Goal: Transaction & Acquisition: Subscribe to service/newsletter

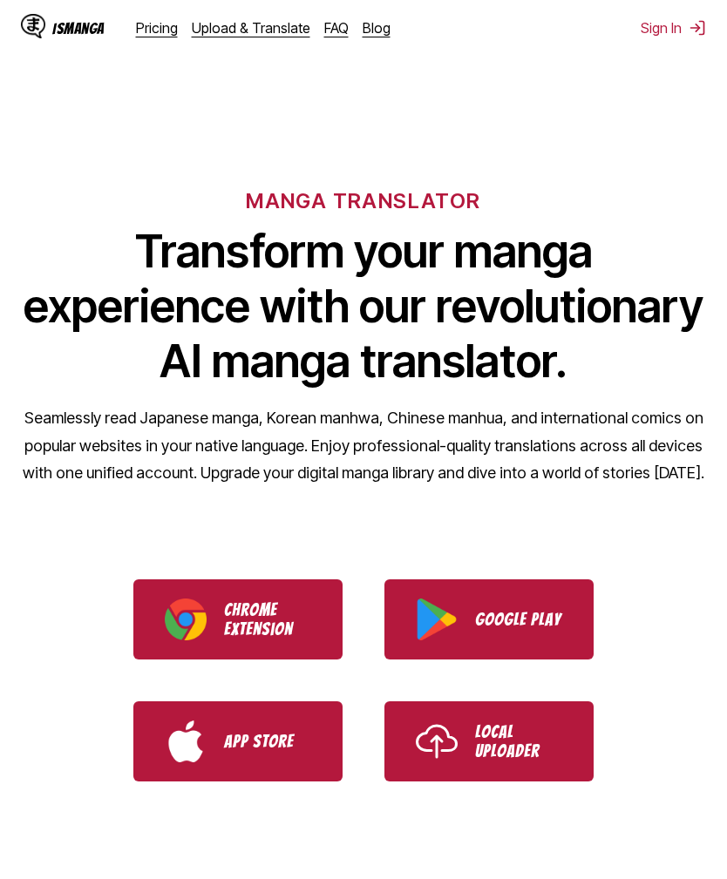
click at [154, 27] on link "Pricing" at bounding box center [157, 27] width 42 height 17
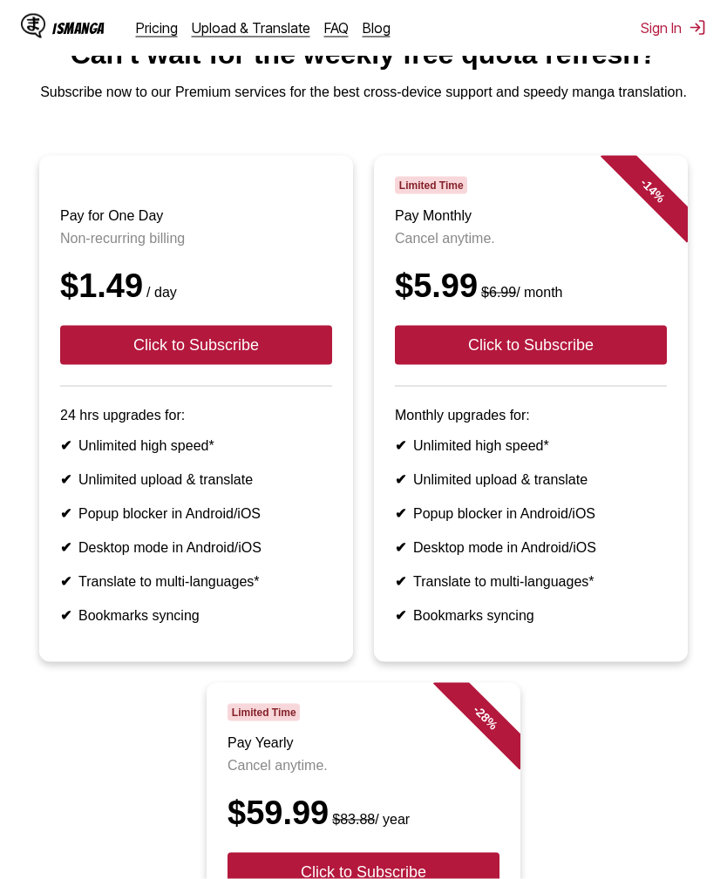
scroll to position [78, 0]
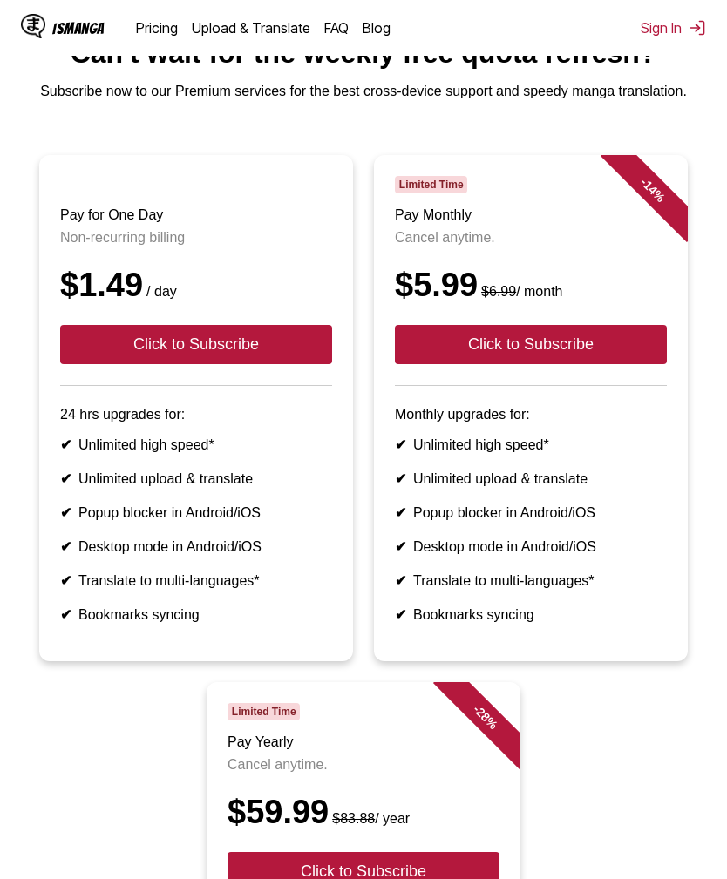
click at [609, 642] on article "- 14 % Limited Time Pay Monthly Cancel anytime. $5.99 $6.99 / month Click to Su…" at bounding box center [531, 408] width 314 height 506
click at [116, 362] on button "Click to Subscribe" at bounding box center [196, 344] width 272 height 39
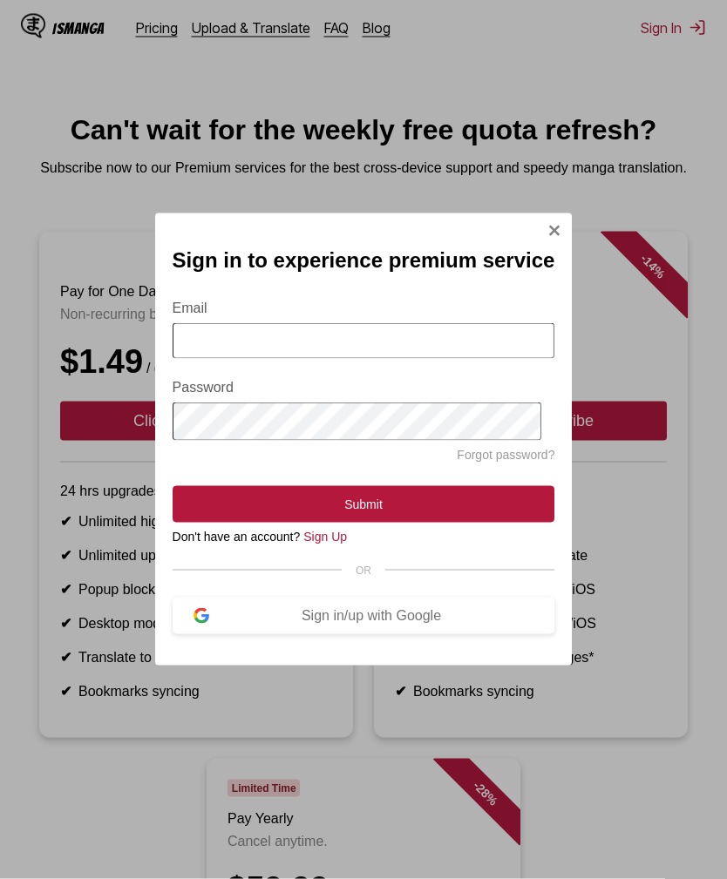
scroll to position [0, 0]
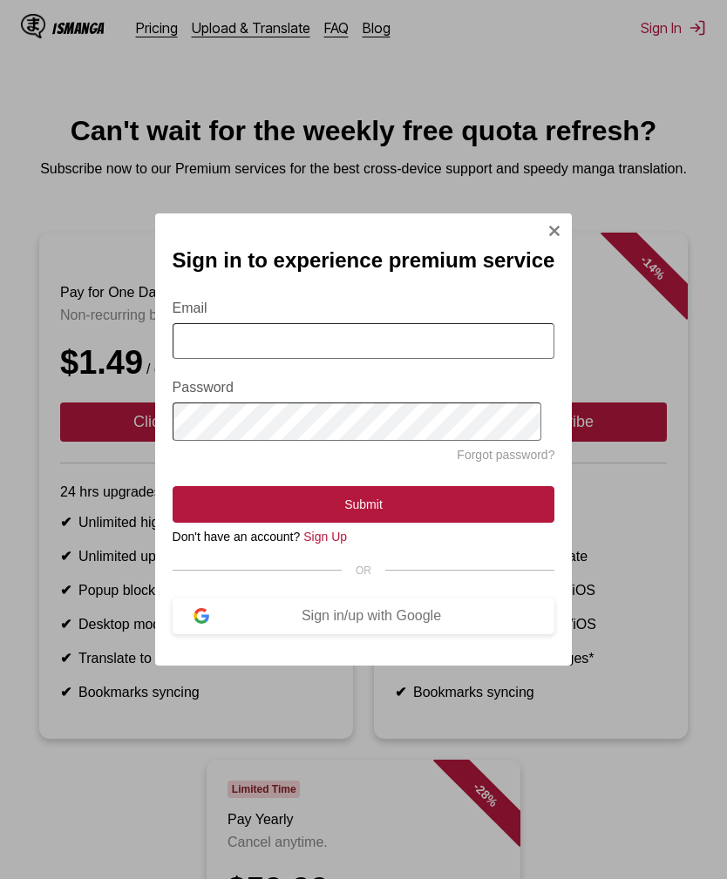
click at [547, 226] on img "Sign In Modal" at bounding box center [554, 231] width 14 height 14
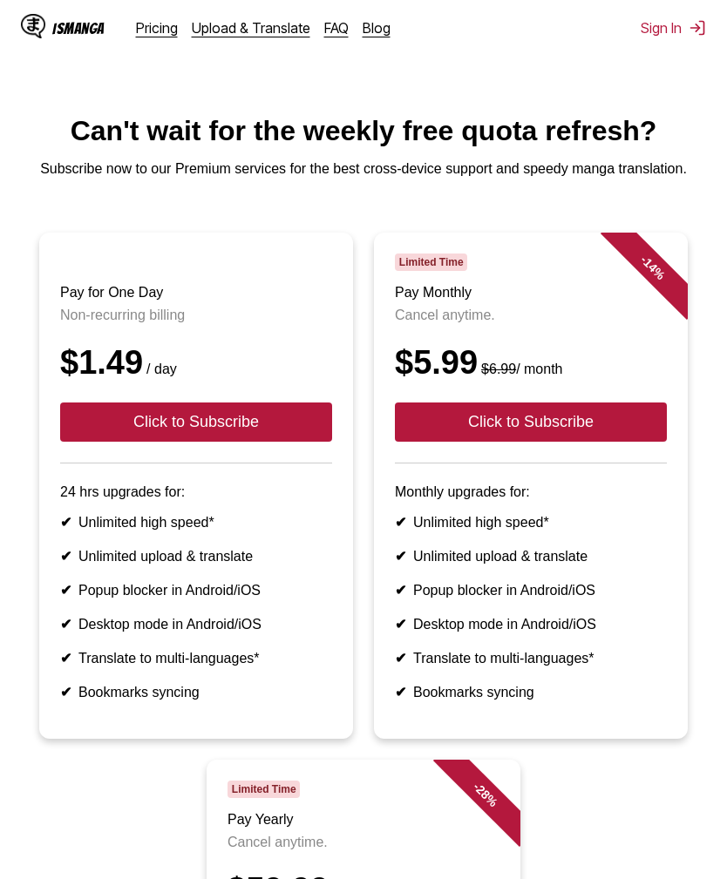
click at [217, 30] on link "Upload & Translate" at bounding box center [251, 27] width 119 height 17
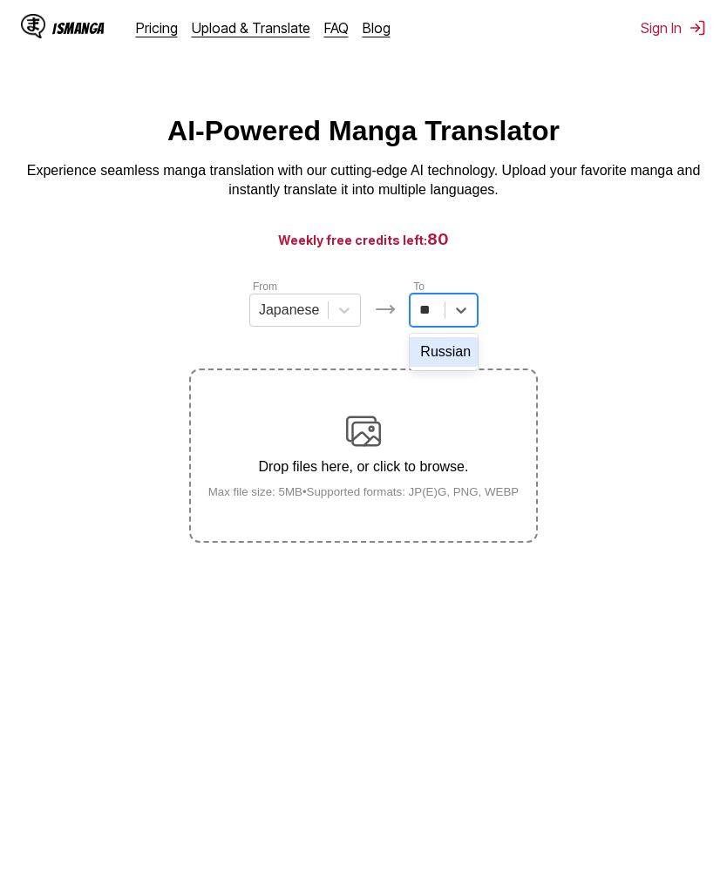
click at [453, 362] on div "Russian" at bounding box center [444, 352] width 68 height 30
type input "**"
click at [368, 449] on img at bounding box center [363, 431] width 35 height 35
click at [0, 0] on input "Drop files here, or click to browse. Max file size: 5MB • Supported formats: JP…" at bounding box center [0, 0] width 0 height 0
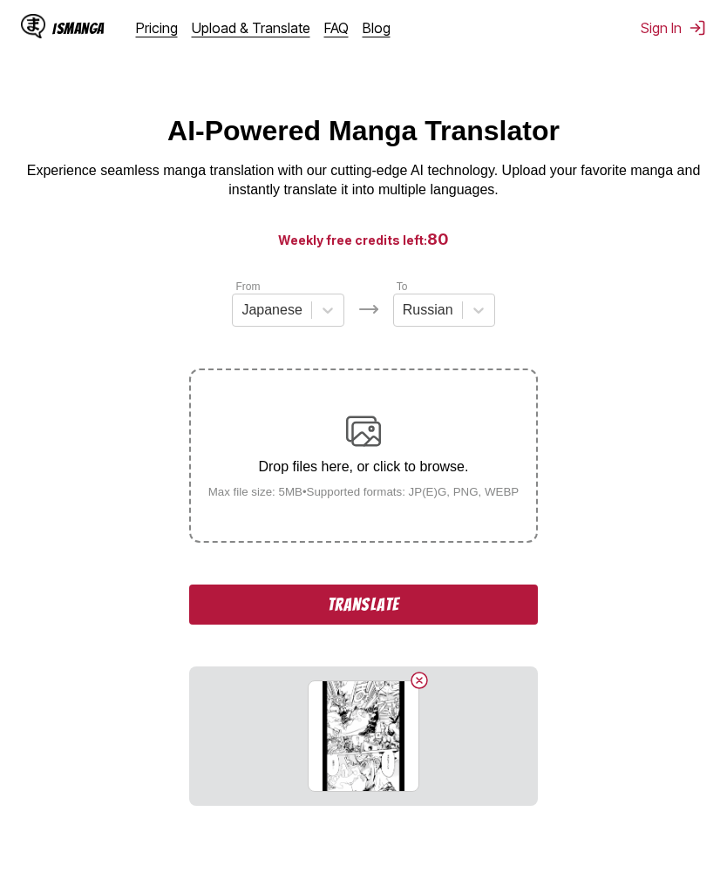
click at [401, 625] on button "Translate" at bounding box center [363, 605] width 349 height 40
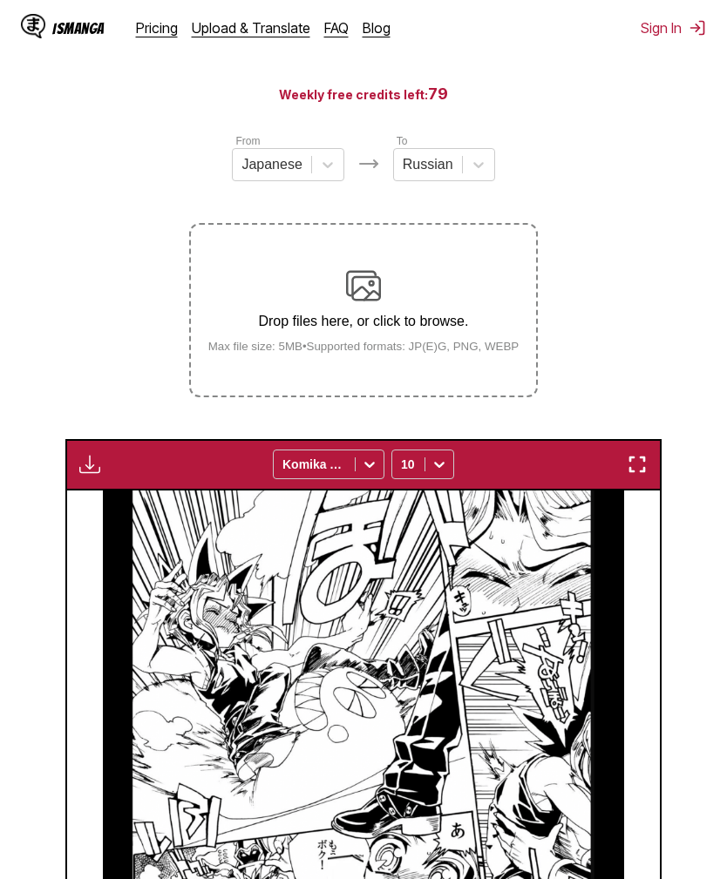
scroll to position [145, 0]
